Goal: Navigation & Orientation: Find specific page/section

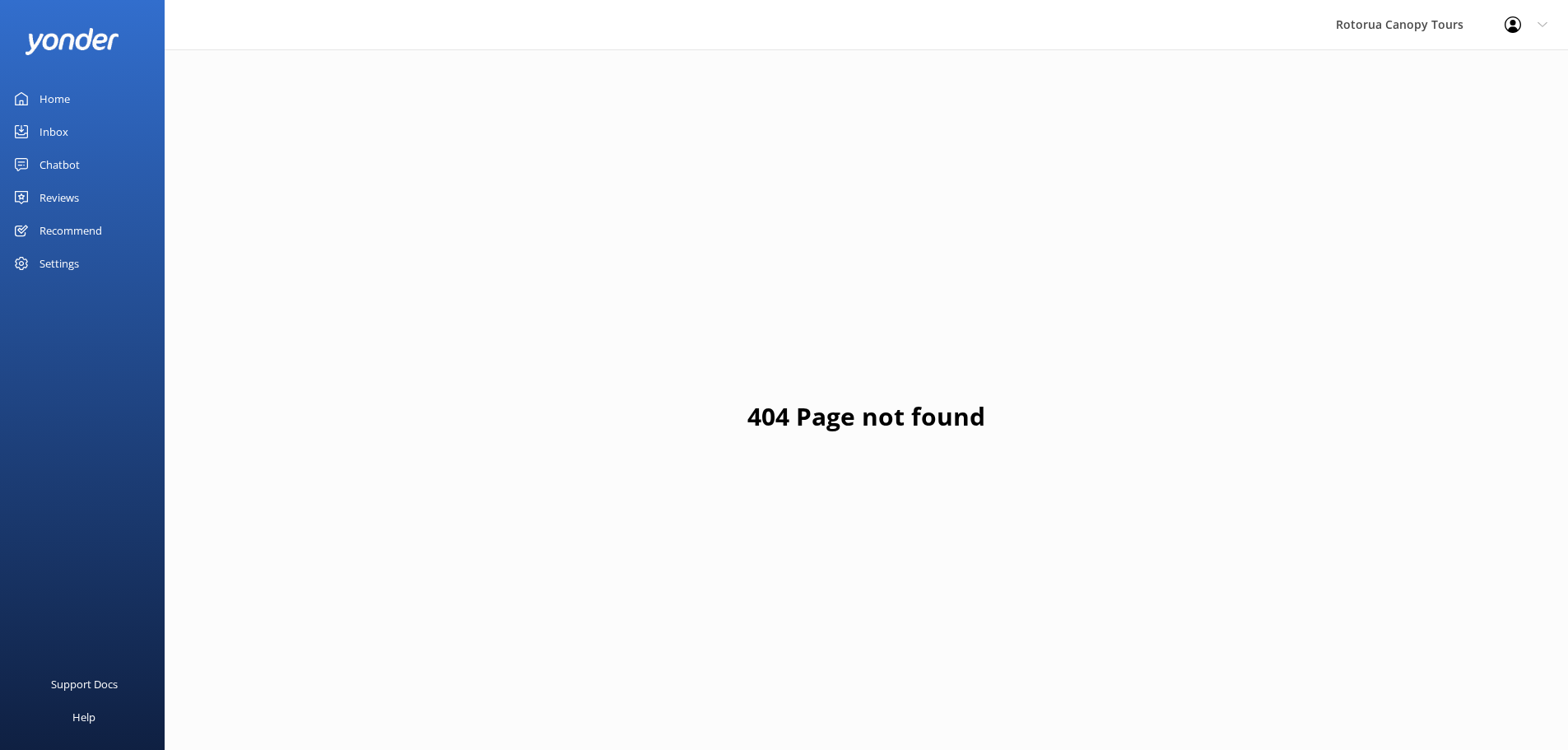
click at [62, 129] on div "Inbox" at bounding box center [54, 132] width 29 height 33
